Goal: Task Accomplishment & Management: Manage account settings

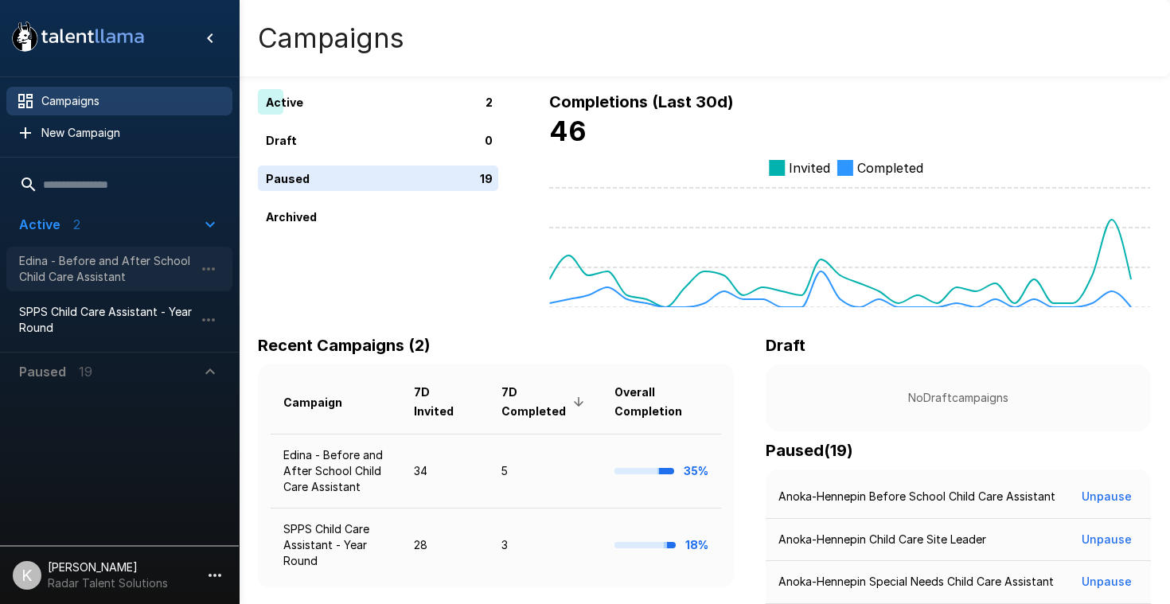
click at [114, 270] on span "Edina - Before and After School Child Care Assistant" at bounding box center [106, 269] width 175 height 32
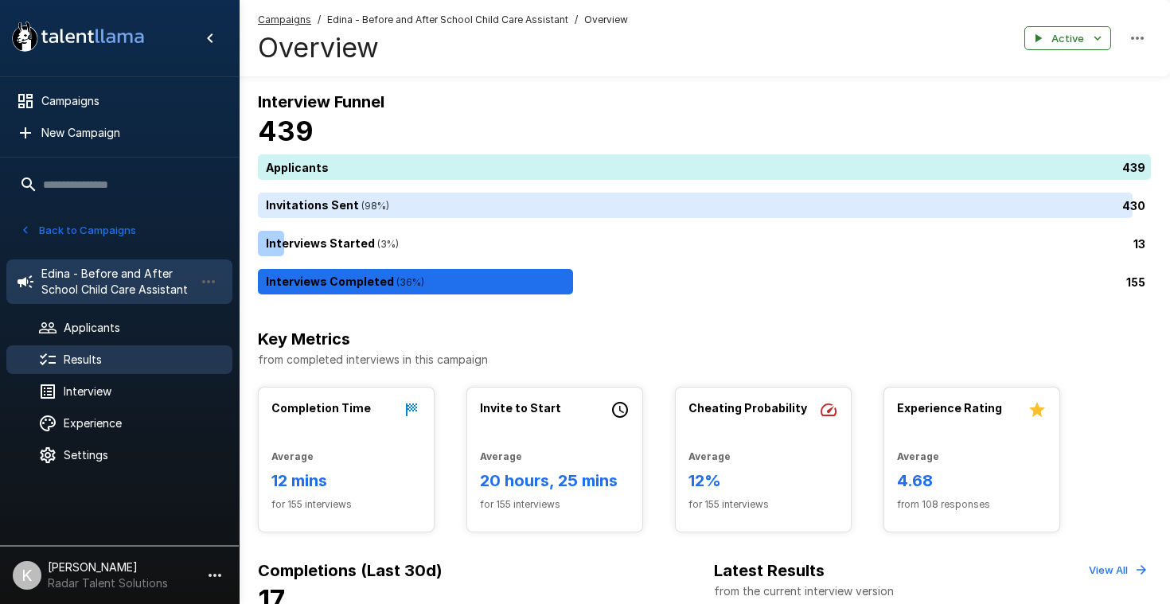
click at [84, 355] on span "Results" at bounding box center [142, 360] width 156 height 16
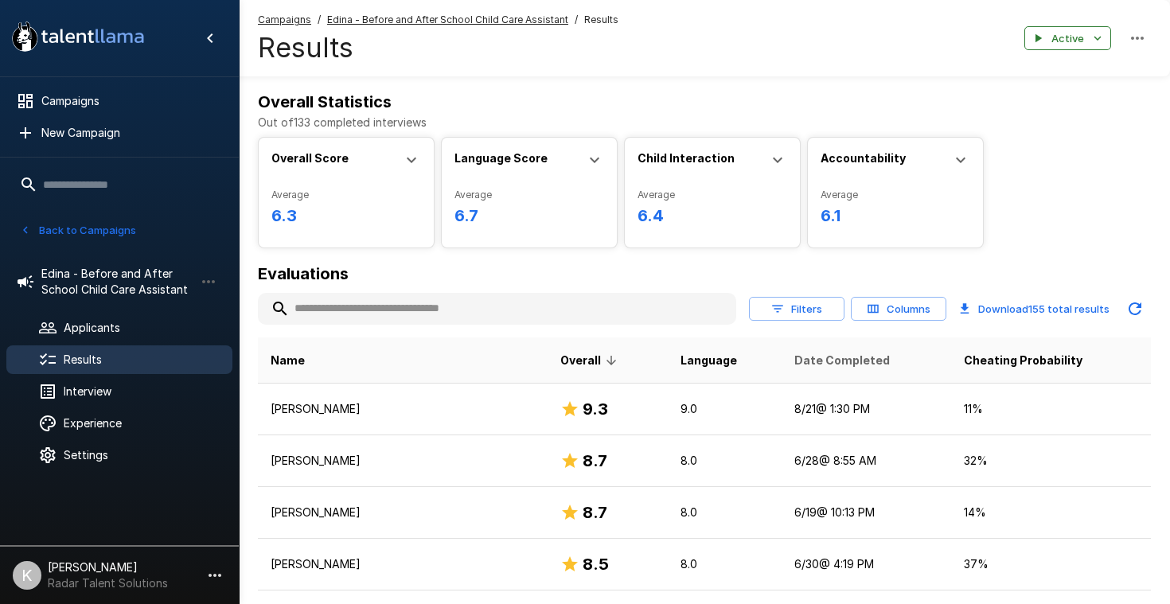
click at [807, 361] on span "Date Completed" at bounding box center [842, 360] width 96 height 19
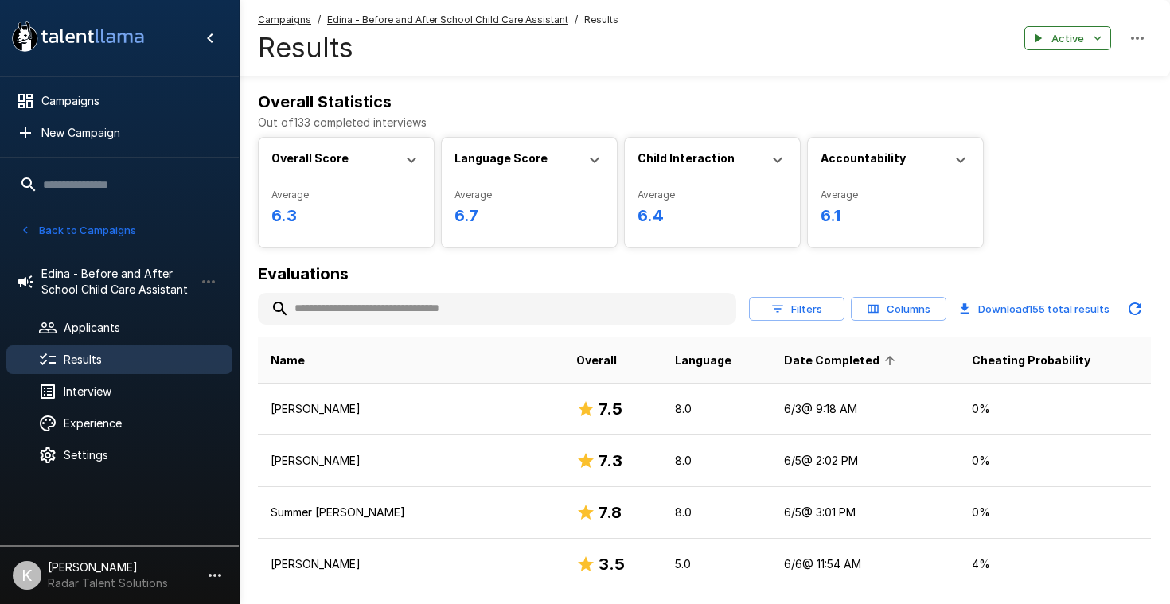
click at [807, 361] on span "Date Completed" at bounding box center [842, 360] width 116 height 19
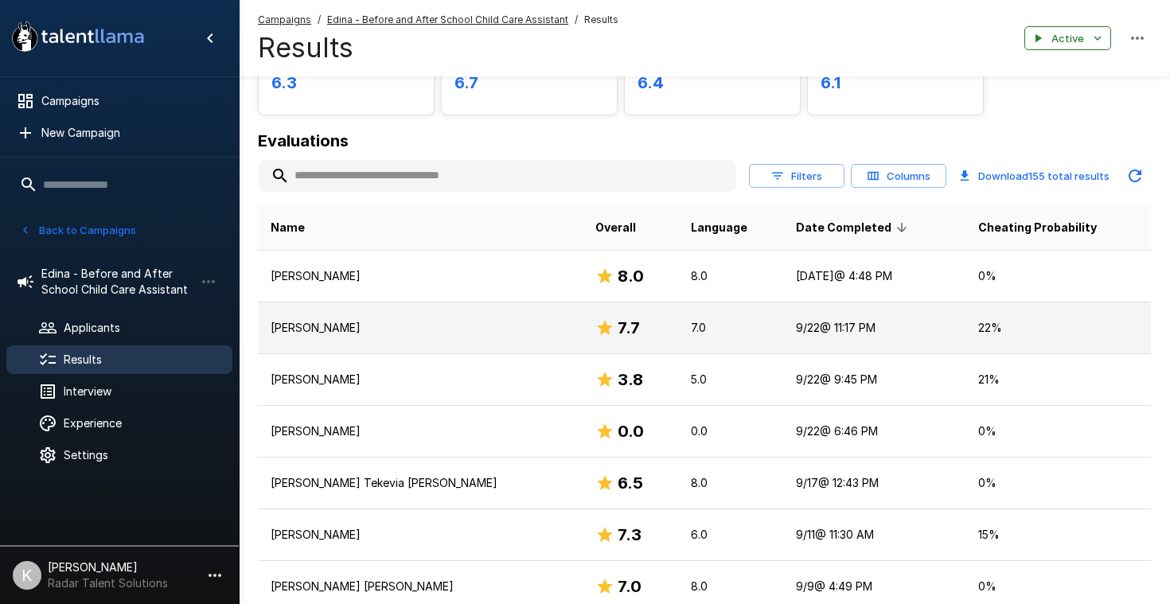
scroll to position [134, 0]
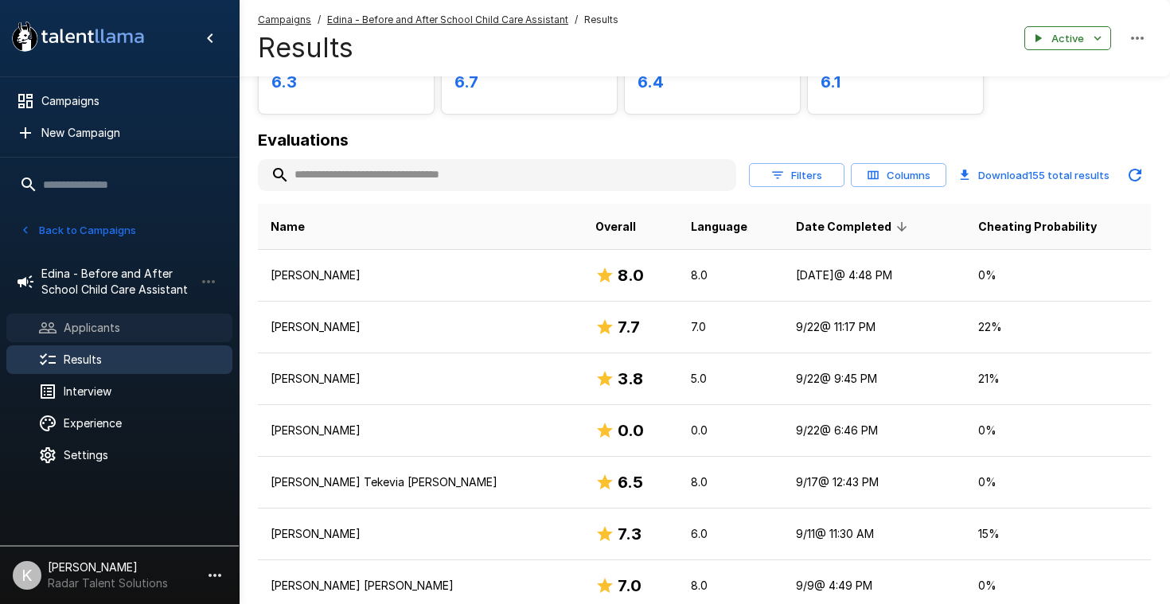
click at [111, 329] on span "Applicants" at bounding box center [142, 328] width 156 height 16
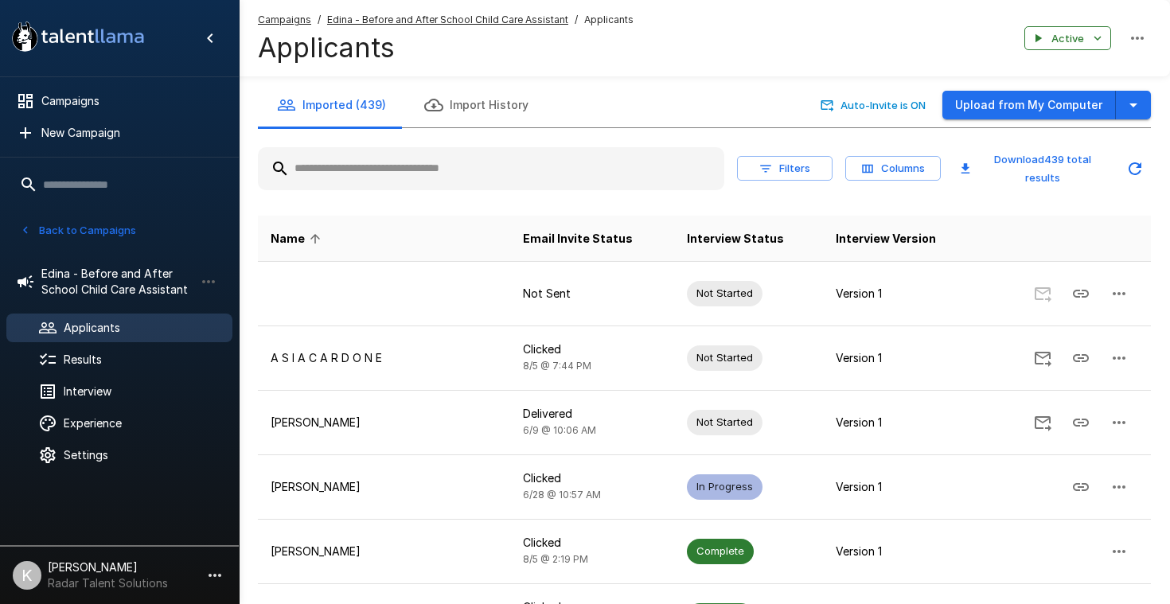
click at [465, 173] on input "text" at bounding box center [491, 168] width 466 height 29
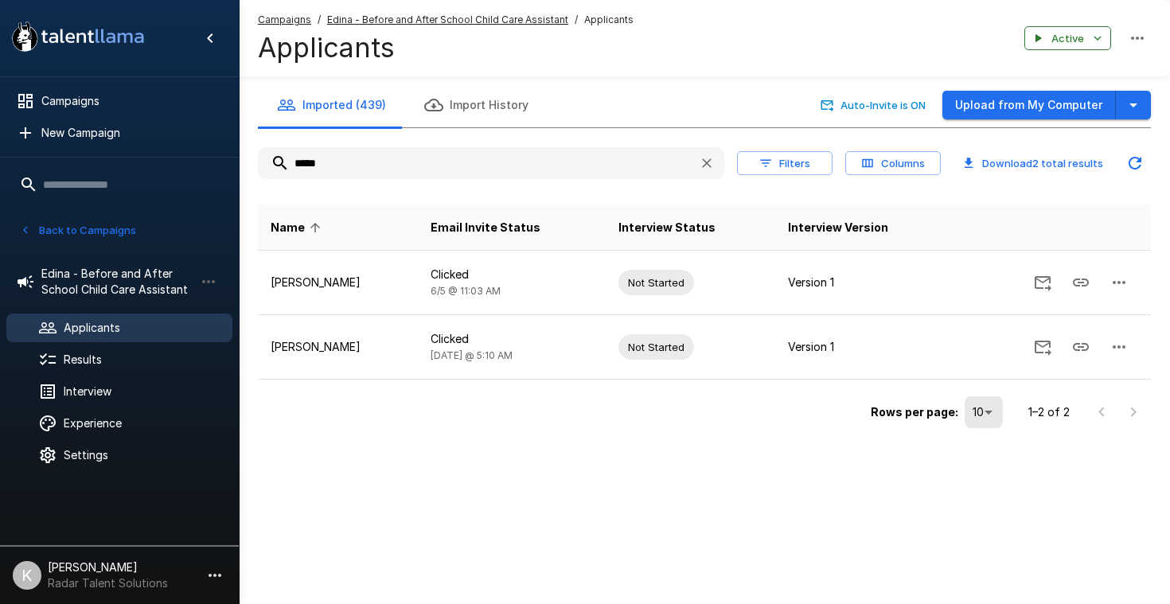
type input "*****"
